Goal: Information Seeking & Learning: Learn about a topic

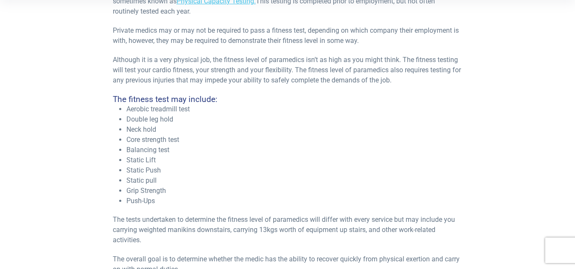
scroll to position [295, 0]
click at [324, 180] on li "Static pull" at bounding box center [294, 182] width 336 height 10
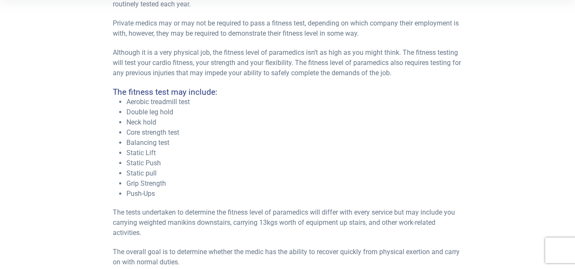
scroll to position [0, 0]
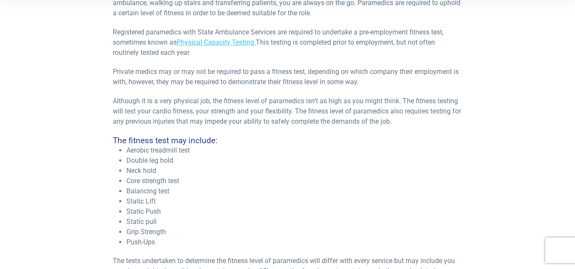
scroll to position [254, 0]
click at [190, 46] on link "Physical Capacity Testing." at bounding box center [216, 43] width 79 height 8
